Goal: Information Seeking & Learning: Learn about a topic

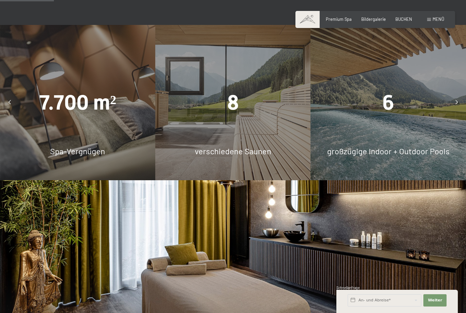
scroll to position [455, 0]
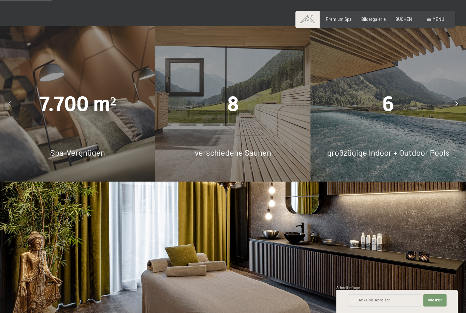
click at [116, 156] on div "7.700 m² Spa-Vergnügen" at bounding box center [77, 103] width 155 height 155
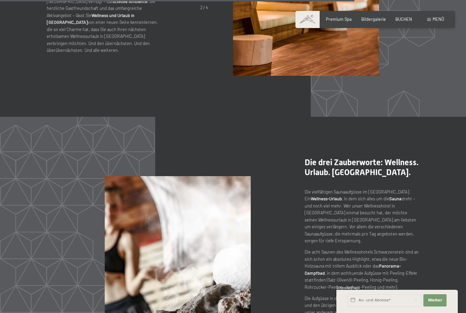
scroll to position [2716, 0]
click at [339, 21] on div "Premium Spa" at bounding box center [338, 18] width 26 height 6
click at [340, 16] on span "Premium Spa" at bounding box center [338, 17] width 26 height 5
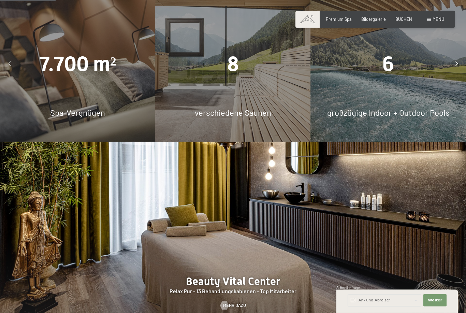
scroll to position [503, 0]
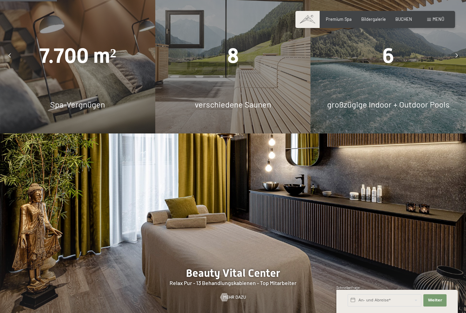
click at [96, 94] on div "7.700 m² Spa-Vergnügen" at bounding box center [77, 55] width 155 height 155
click at [85, 133] on div "7.700 m² Spa-Vergnügen" at bounding box center [77, 55] width 155 height 155
click at [81, 130] on div "7.700 m² Spa-Vergnügen" at bounding box center [77, 55] width 155 height 155
click at [84, 109] on span "Spa-Vergnügen" at bounding box center [77, 104] width 55 height 10
click at [404, 20] on span "BUCHEN" at bounding box center [403, 17] width 17 height 5
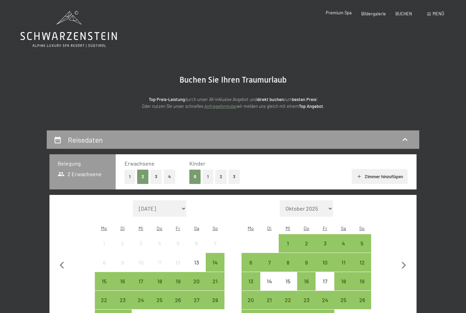
click at [342, 11] on span "Premium Spa" at bounding box center [338, 12] width 26 height 5
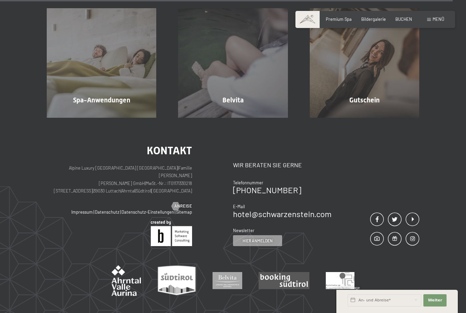
scroll to position [3531, 0]
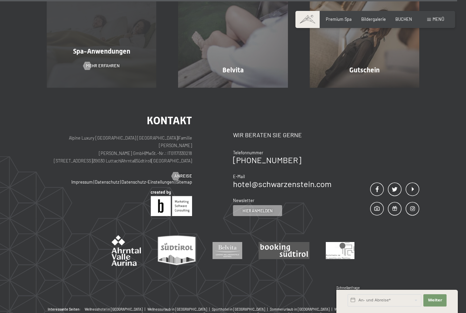
click at [116, 69] on span "Mehr erfahren" at bounding box center [103, 66] width 34 height 6
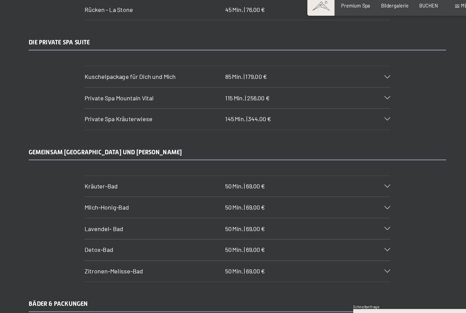
scroll to position [3079, 0]
click at [347, 110] on div "Private Spa Kräuterwiese 145 Min. | 344,00 €" at bounding box center [232, 119] width 273 height 18
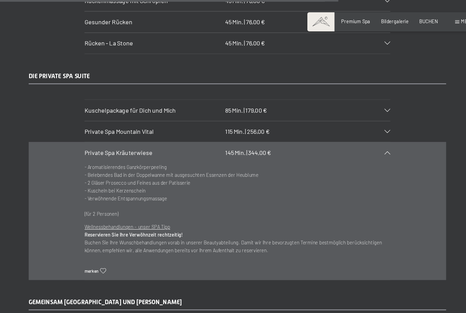
scroll to position [3061, 0]
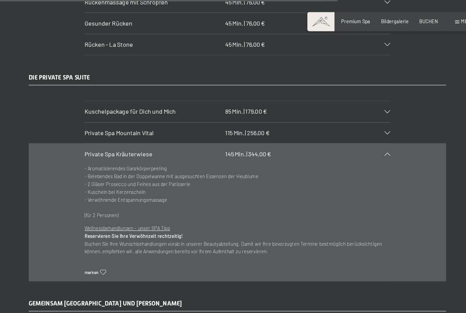
click at [353, 130] on section "Private Spa Kräuterwiese 145 Min. | 344,00 € - Aromatisierendes Ganzkörperpeeli…" at bounding box center [232, 189] width 273 height 123
click at [344, 130] on div "Private Spa Kräuterwiese 145 Min. | 344,00 €" at bounding box center [232, 137] width 273 height 18
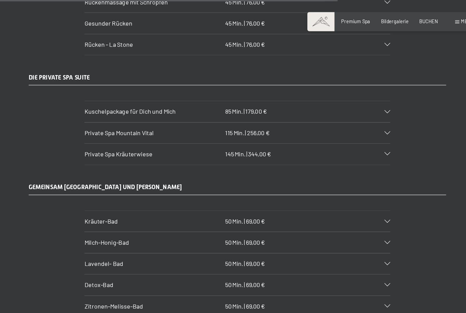
click at [347, 111] on div "Private Spa Mountain Vital 115 Min. | 256,00 €" at bounding box center [232, 118] width 273 height 18
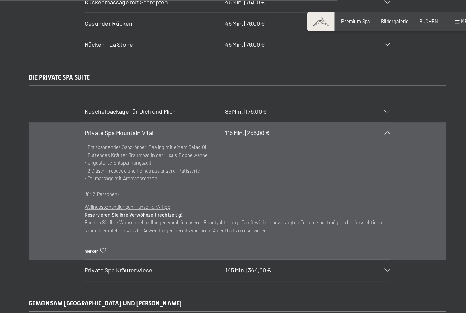
click at [347, 113] on div "Private Spa Mountain Vital 115 Min. | 256,00 €" at bounding box center [232, 118] width 273 height 18
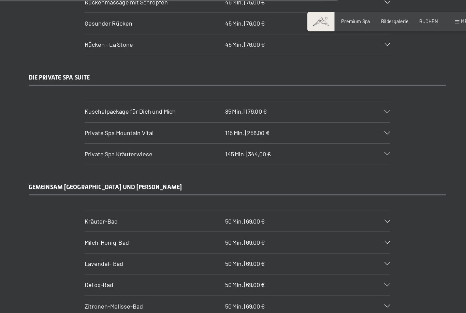
click at [347, 96] on div "Kuschelpackage für Dich und Mich 85 Min. | 179,00 €" at bounding box center [232, 99] width 273 height 18
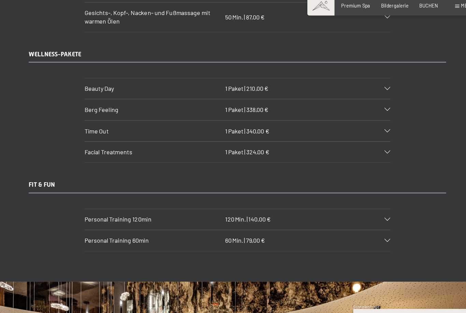
scroll to position [3827, 0]
click at [364, 91] on icon at bounding box center [366, 92] width 5 height 3
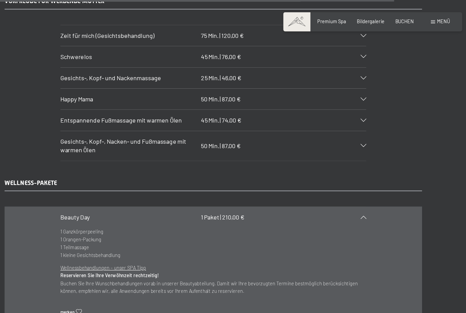
scroll to position [3726, 0]
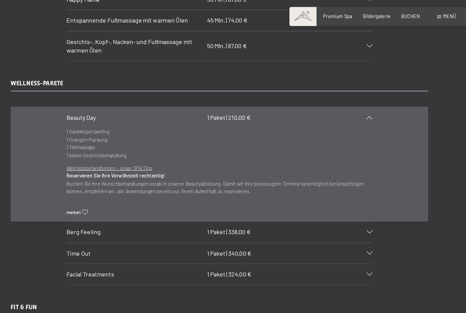
click at [336, 100] on section "Beauty Day 1 Paket | 210,00 € 1 Ganzkörperpeeling 1 Orangen-Packung 1 Teilmassa…" at bounding box center [232, 151] width 273 height 102
click at [328, 100] on div "Beauty Day 1 Paket | 210,00 €" at bounding box center [232, 109] width 273 height 18
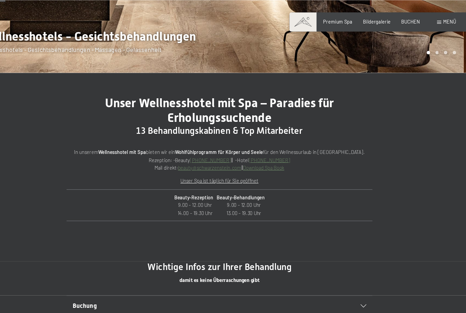
scroll to position [0, 0]
